Goal: Task Accomplishment & Management: Complete application form

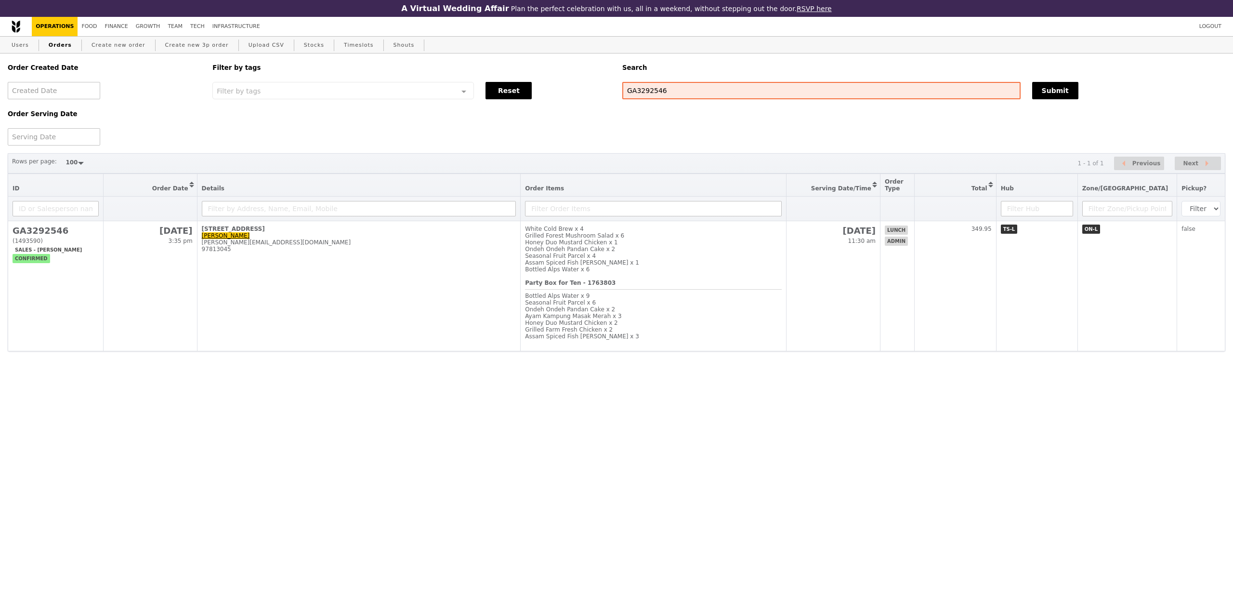
select select "100"
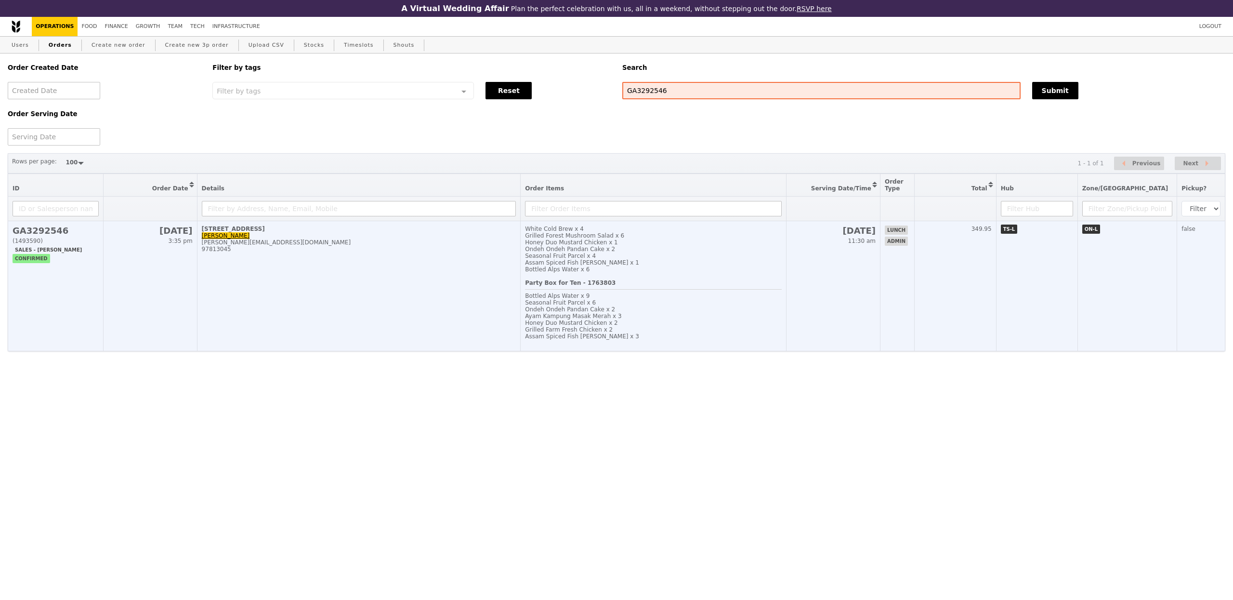
click at [351, 315] on td "12 Ayer Rajah Crescent Denise Koh denise.koh@thalesgroup.com 97813045" at bounding box center [359, 286] width 324 height 130
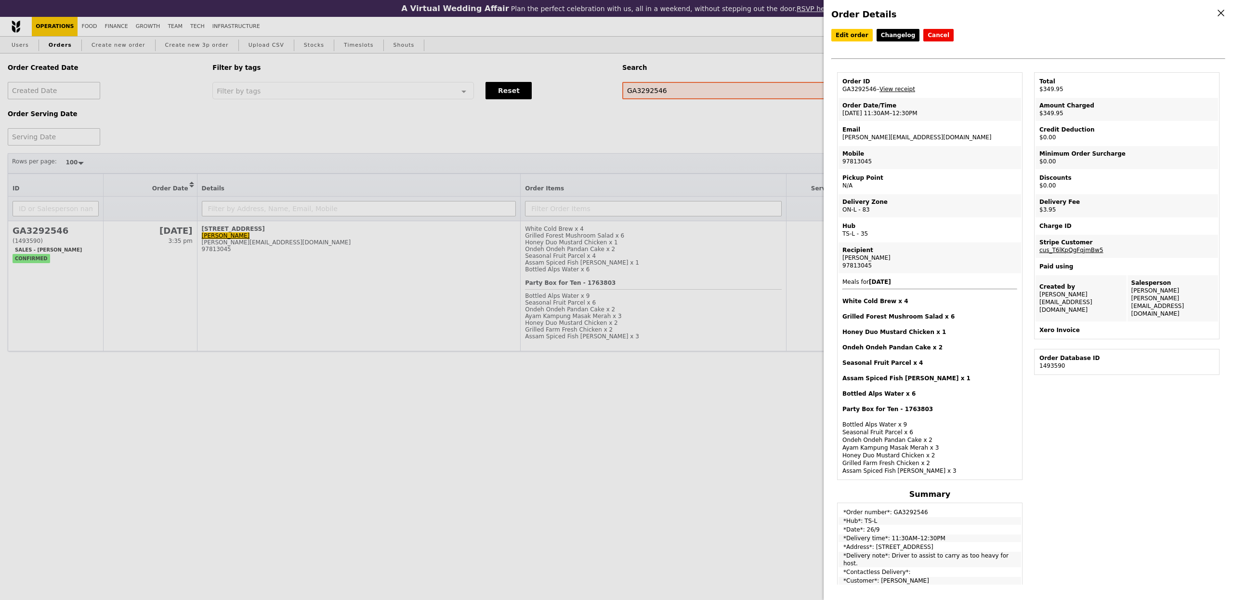
click at [912, 190] on td "Pickup Point N/A" at bounding box center [930, 181] width 183 height 23
click at [942, 390] on h4 "Bottled Alps Water x 6" at bounding box center [930, 394] width 175 height 8
click at [107, 26] on div "Order Details Edit order Changelog Cancel Order ID GA3292546 – View receipt Ord…" at bounding box center [616, 300] width 1233 height 600
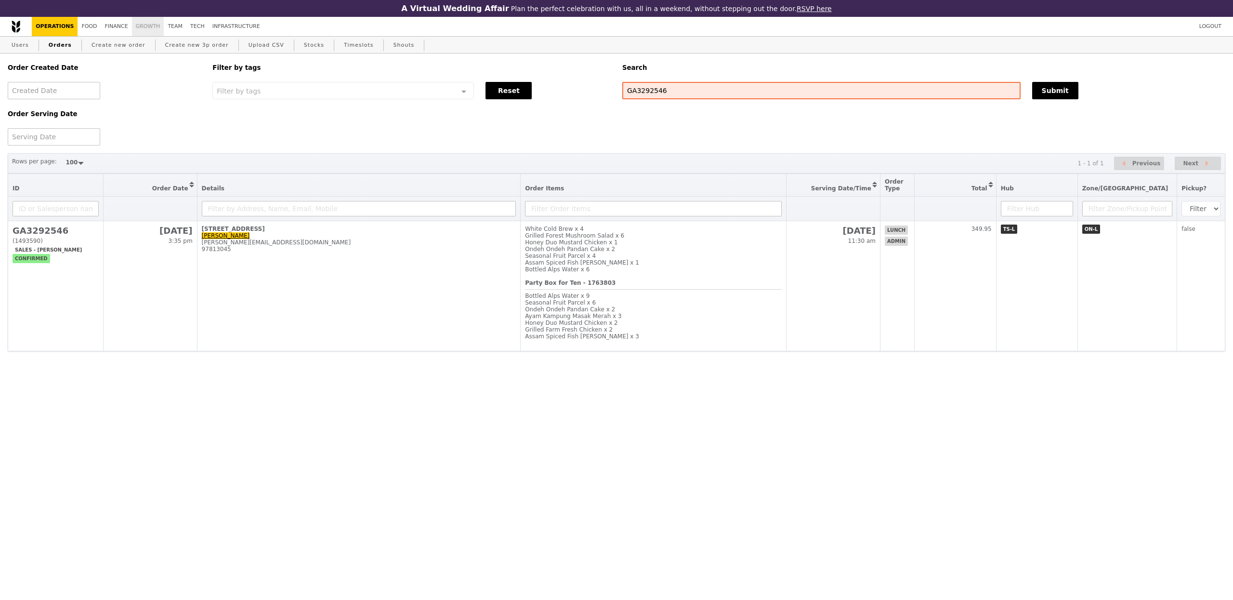
click at [133, 25] on link "Growth" at bounding box center [148, 26] width 32 height 19
select select "100"
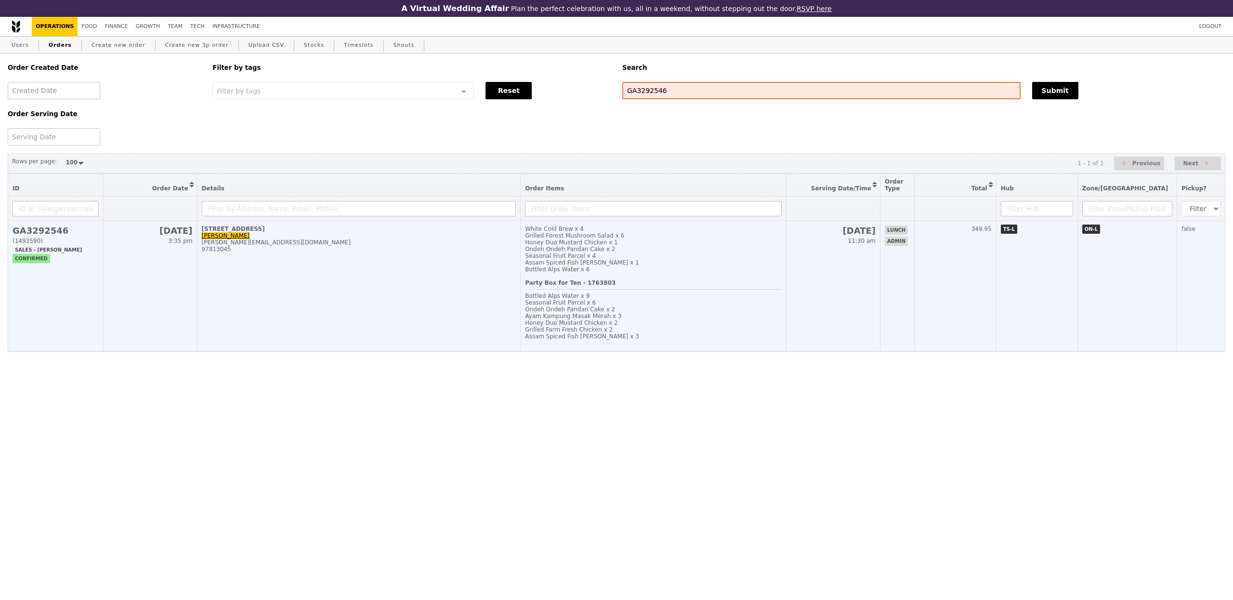
click at [636, 246] on div "Honey Duo Mustard Chicken x 1" at bounding box center [653, 242] width 256 height 7
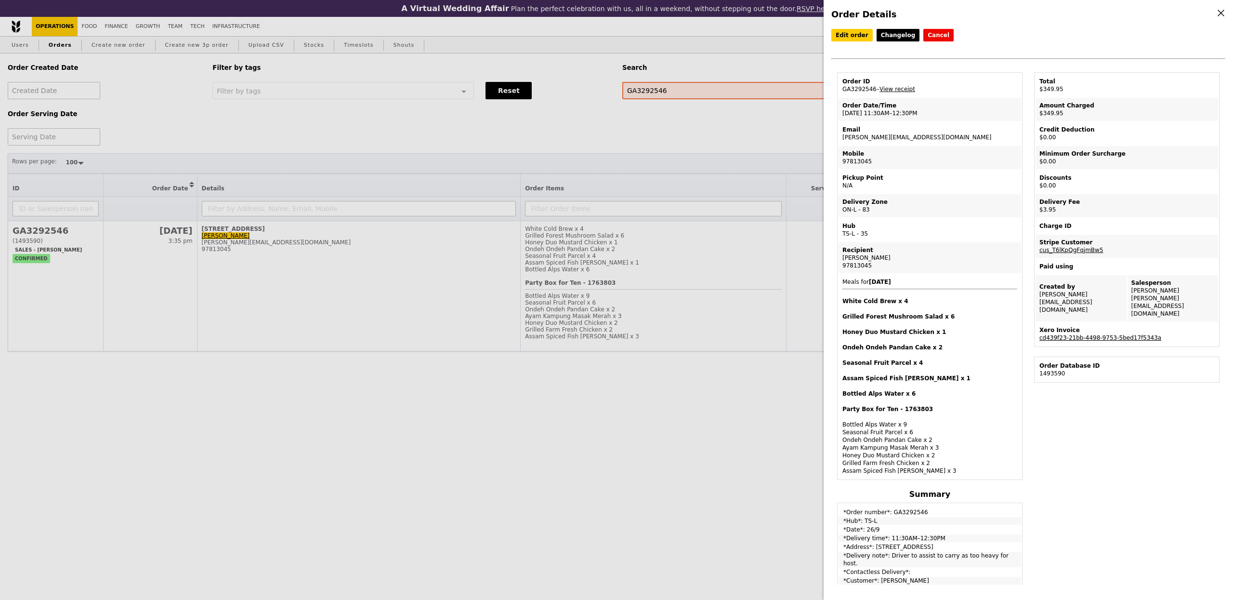
click at [1083, 334] on link "cd439f23-21bb-4498-9753-5bed17f5343a" at bounding box center [1101, 337] width 122 height 7
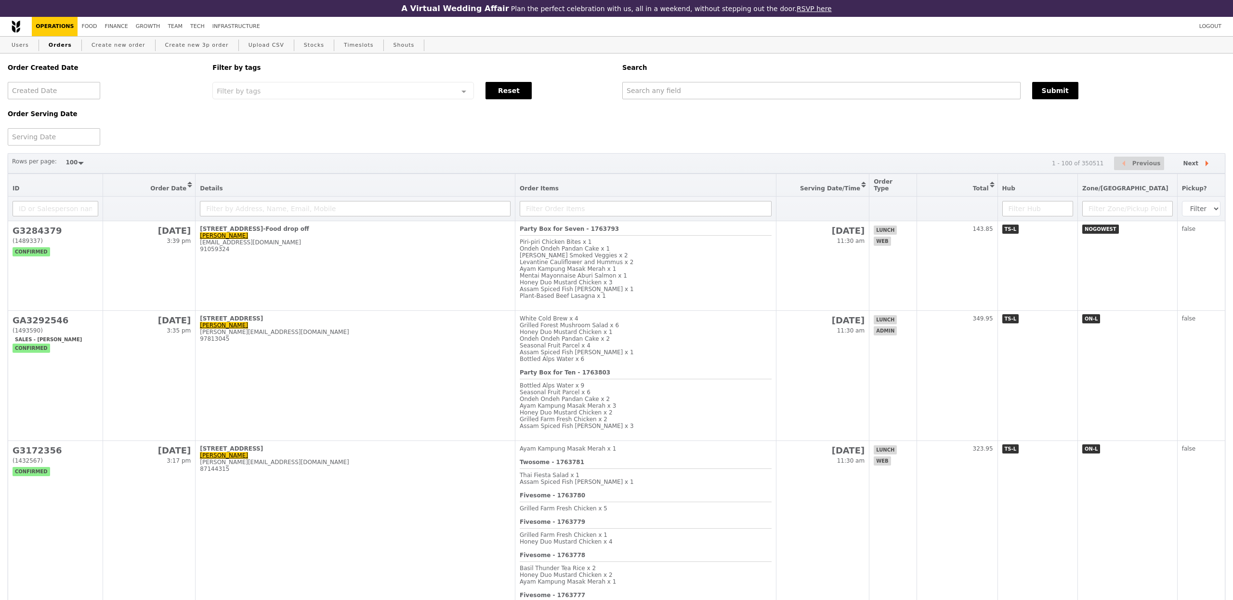
select select "100"
click at [647, 94] on input "text" at bounding box center [820, 90] width 397 height 17
type input "toyota"
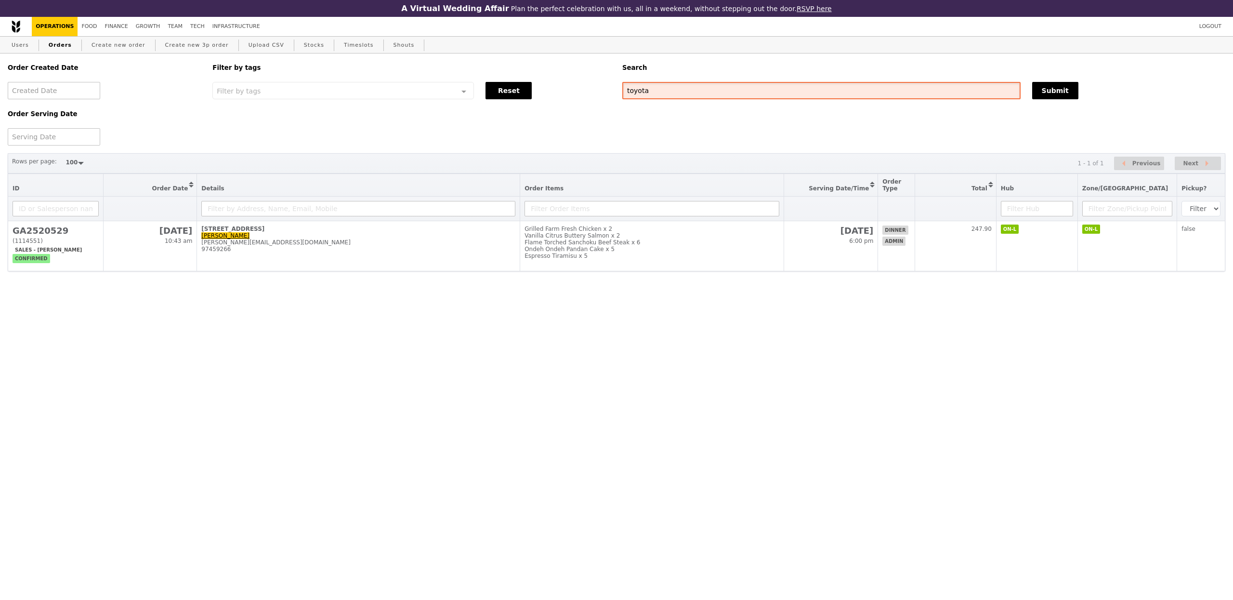
drag, startPoint x: 658, startPoint y: 92, endPoint x: 554, endPoint y: 67, distance: 107.0
click at [556, 66] on div "Order Created Date Order Serving Date Filter by tags Filter by tags Meal_Plan W…" at bounding box center [617, 99] width 1230 height 92
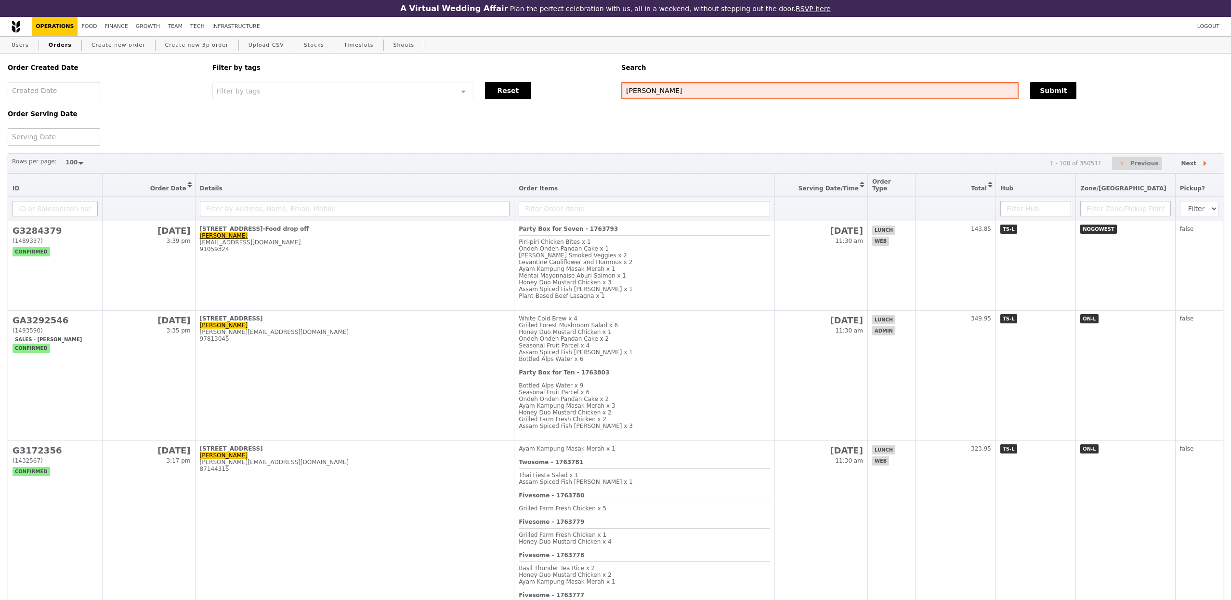
type input "miranda"
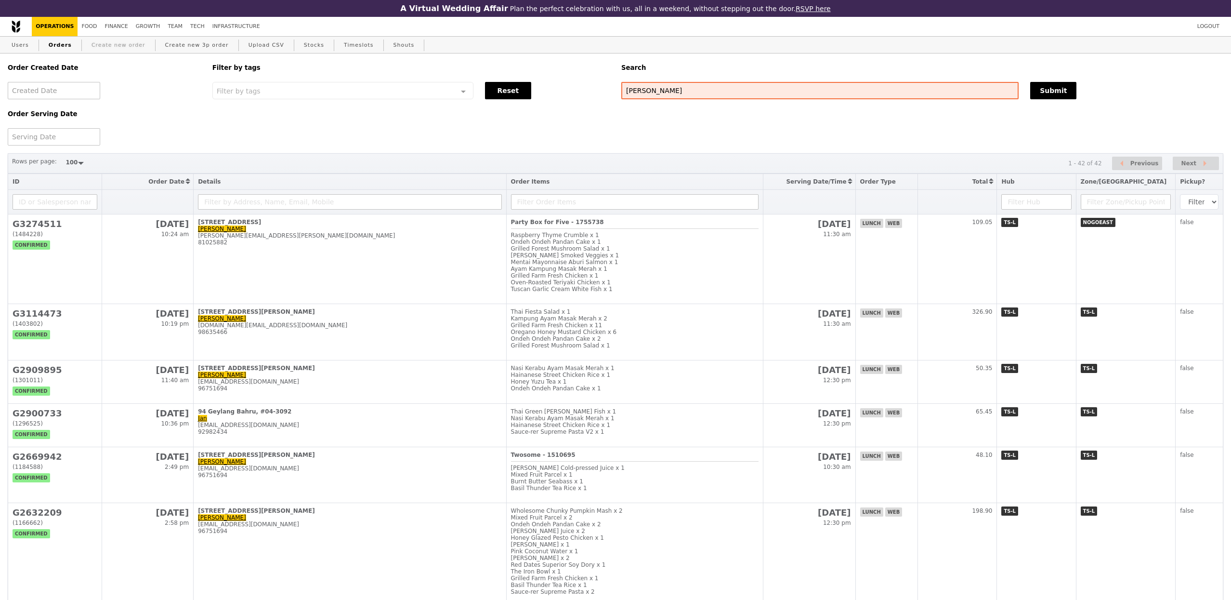
click at [123, 41] on link "Create new order" at bounding box center [119, 45] width 62 height 17
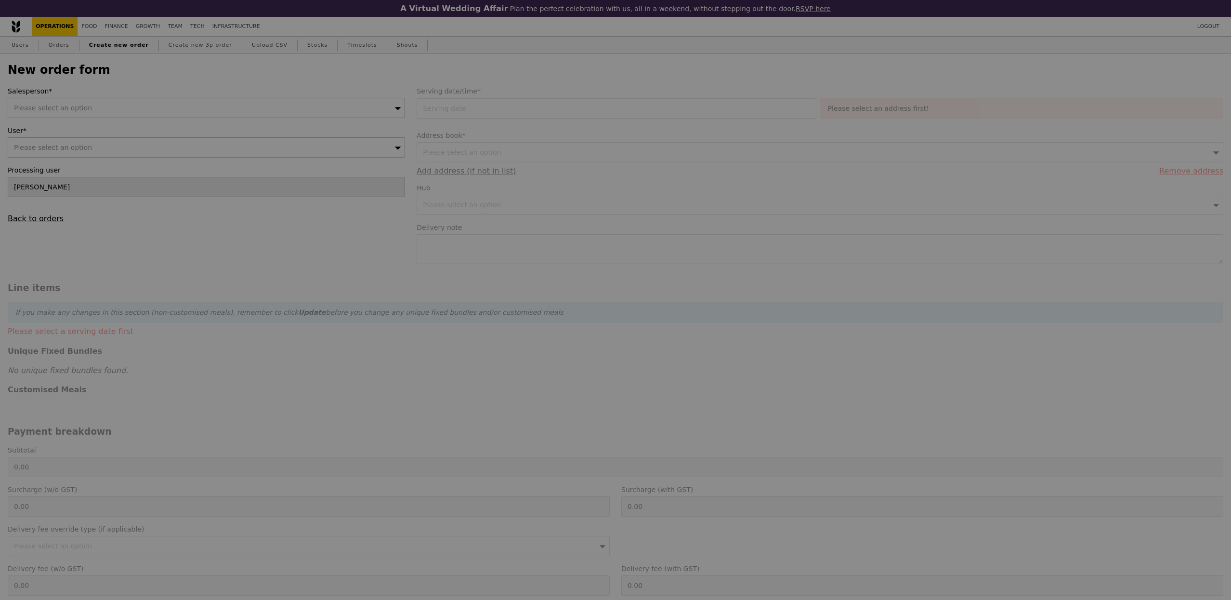
type input "Confirm"
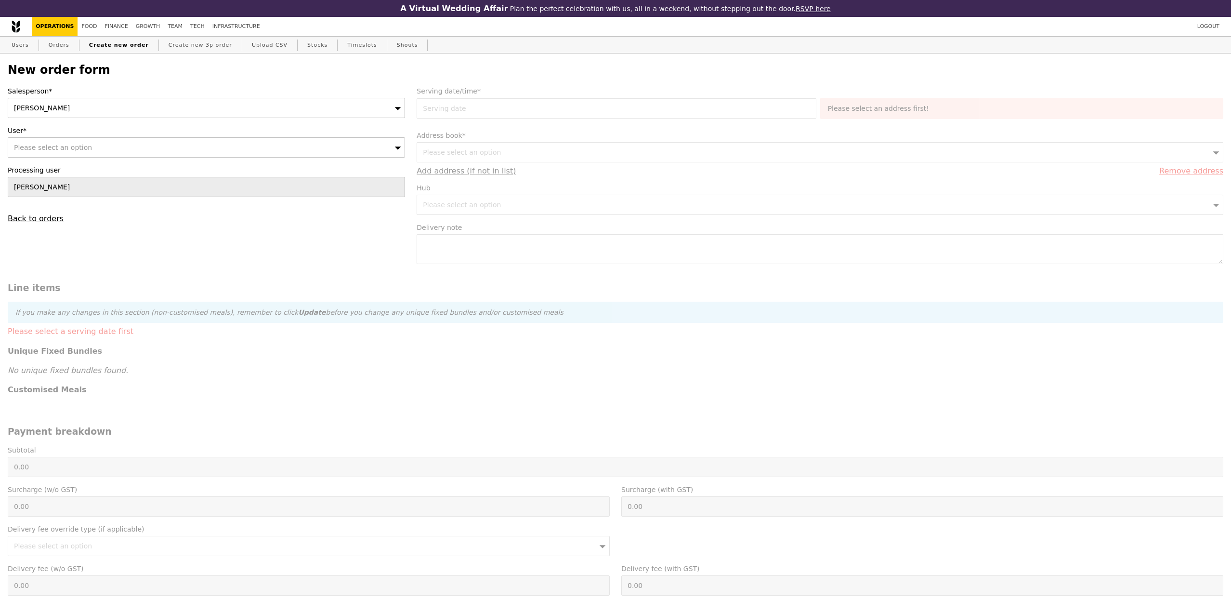
click at [60, 102] on div "Eliza" at bounding box center [206, 108] width 397 height 20
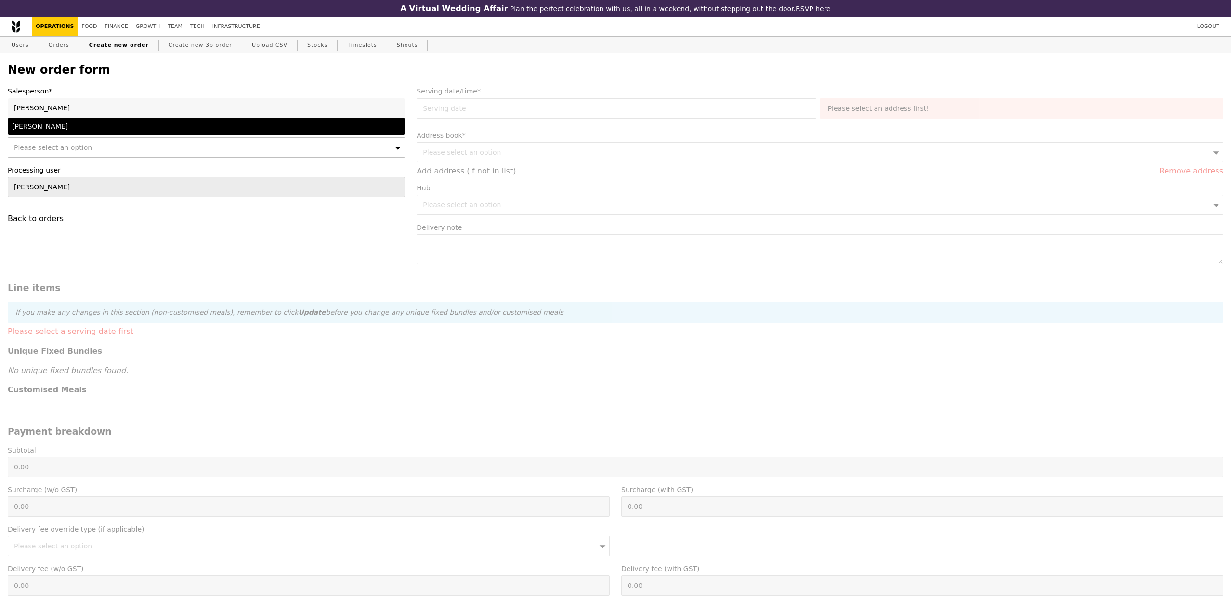
type input "alvin"
click at [65, 138] on div "Please select an option" at bounding box center [206, 147] width 397 height 20
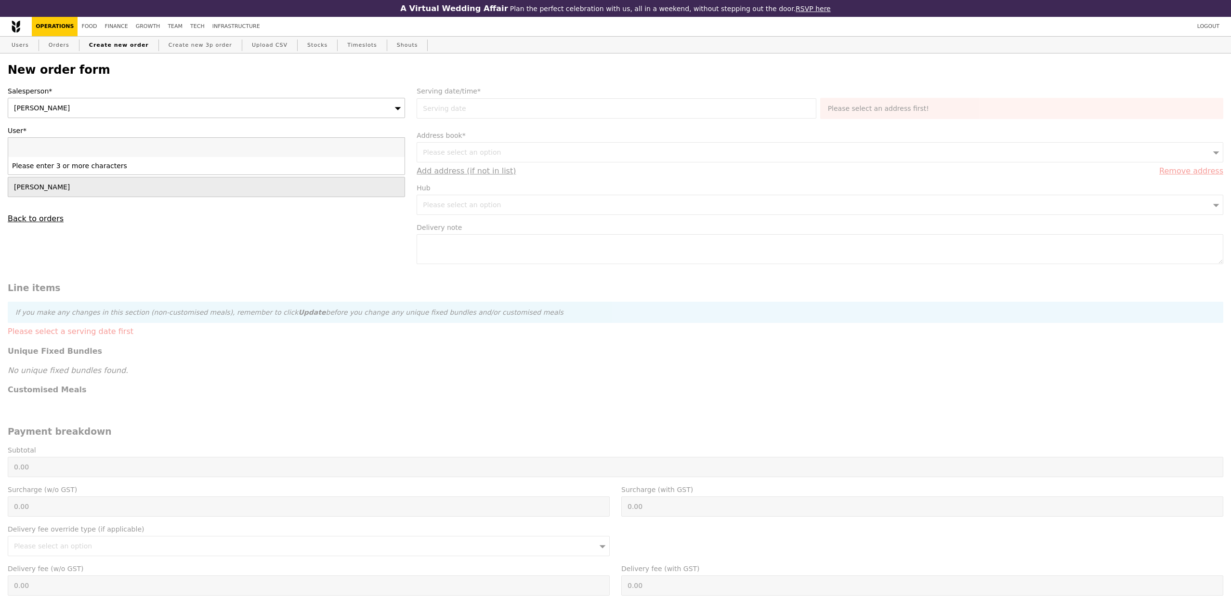
click at [62, 155] on input "User*" at bounding box center [206, 147] width 397 height 19
type input "miranda.zhang@toyota-asia.com"
type input "Confirm"
type input "miranda.zhang@toyota-asia.com"
click at [65, 170] on div "Miranda (miranda.zhang@toyota-asia.com)" at bounding box center [157, 166] width 291 height 10
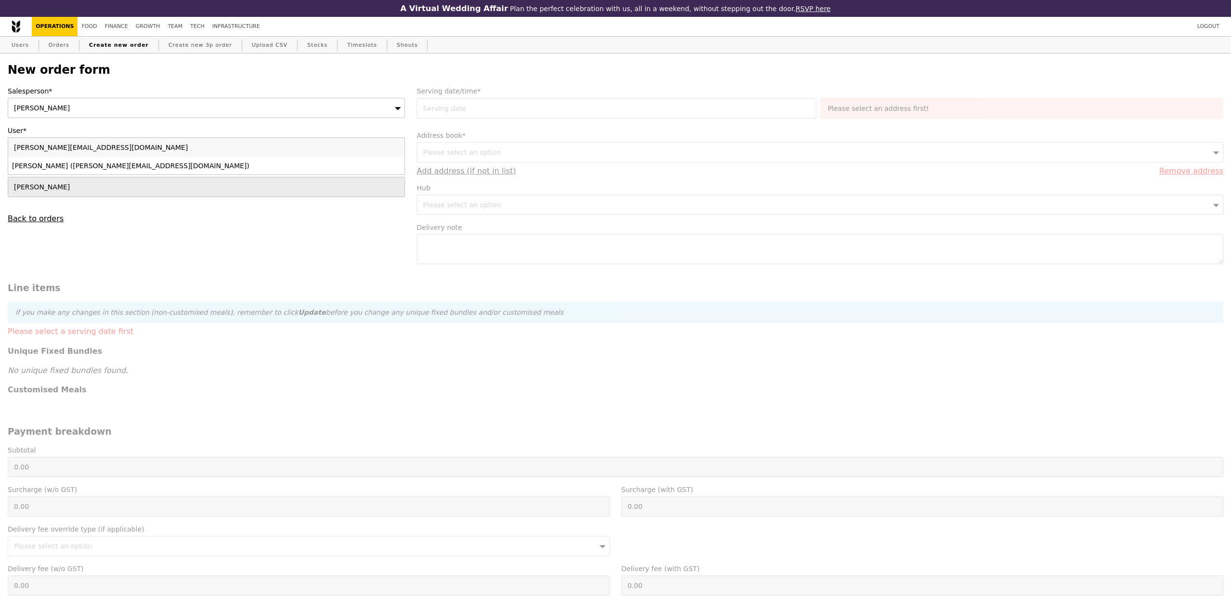
type input "Loading..."
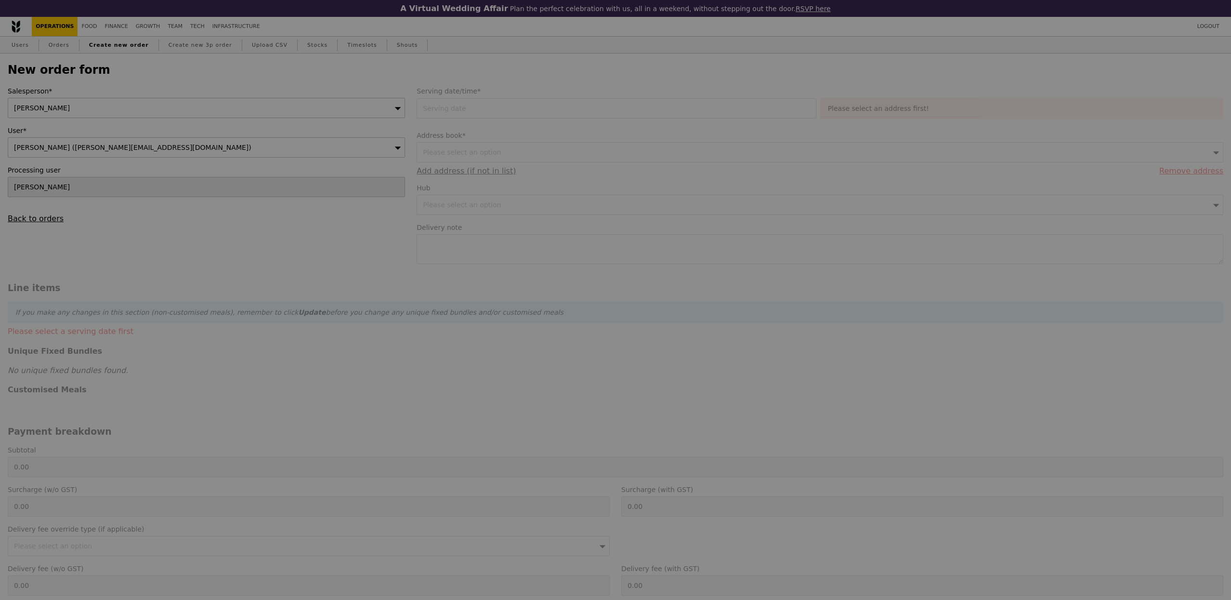
type input "1.79"
type input "1.95"
type input "12.52"
type input "13.65"
type input "15.60"
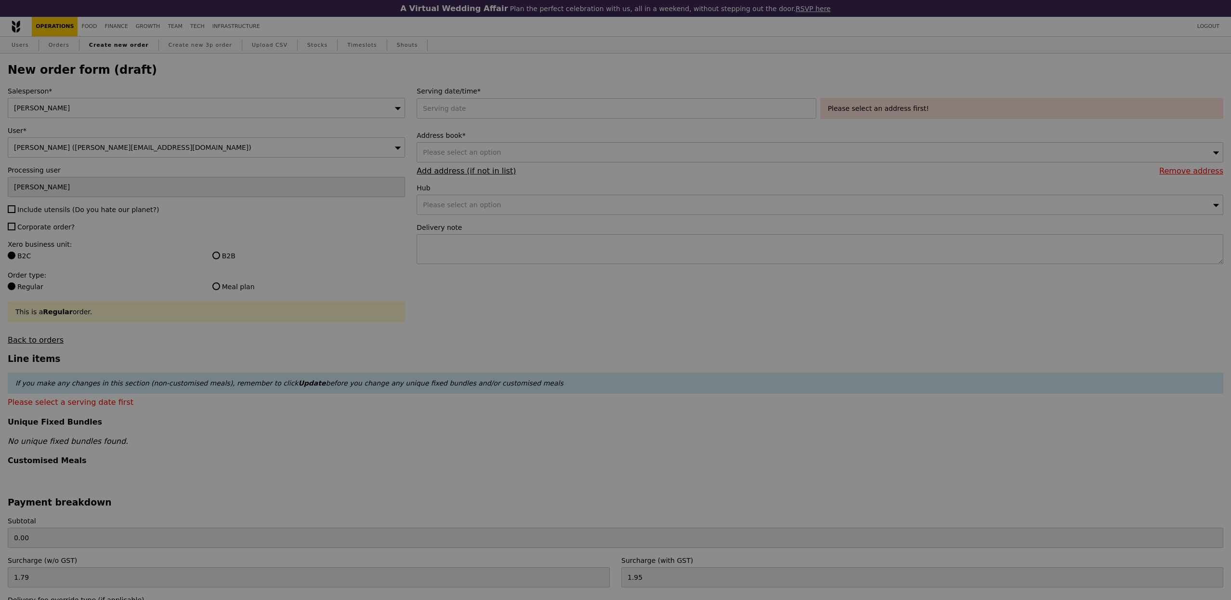
type input "Confirm"
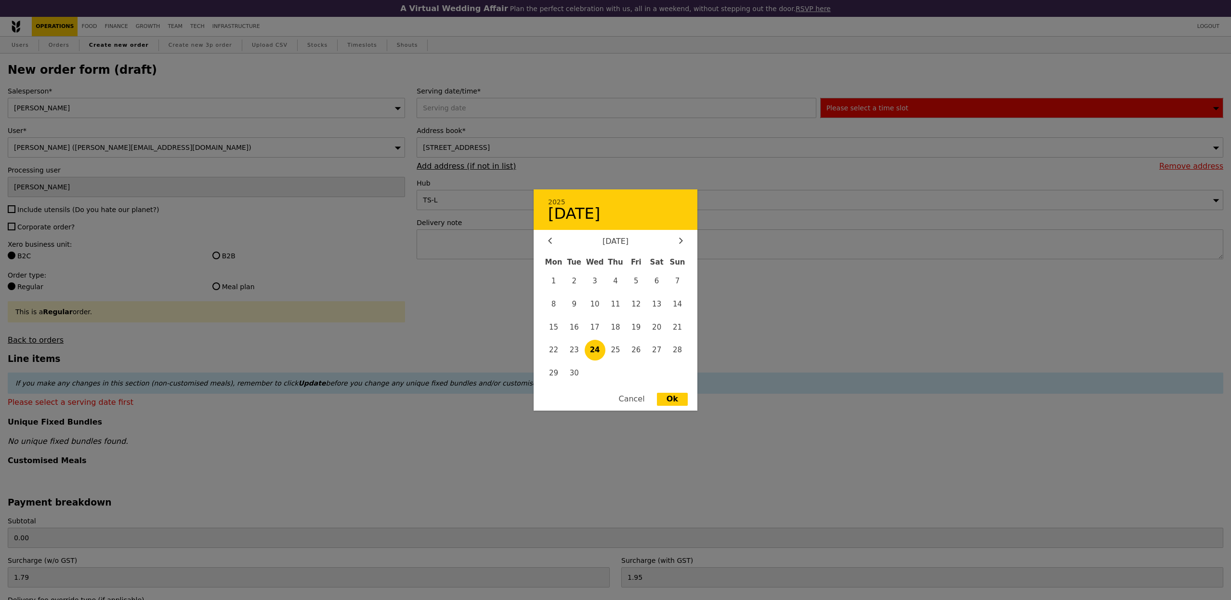
click at [450, 108] on div "2025 September 24 September 2025 Mon Tue Wed Thu Fri Sat Sun 1 2 3 4 5 6 7 8 9 …" at bounding box center [618, 108] width 403 height 20
